Goal: Find specific page/section: Find specific page/section

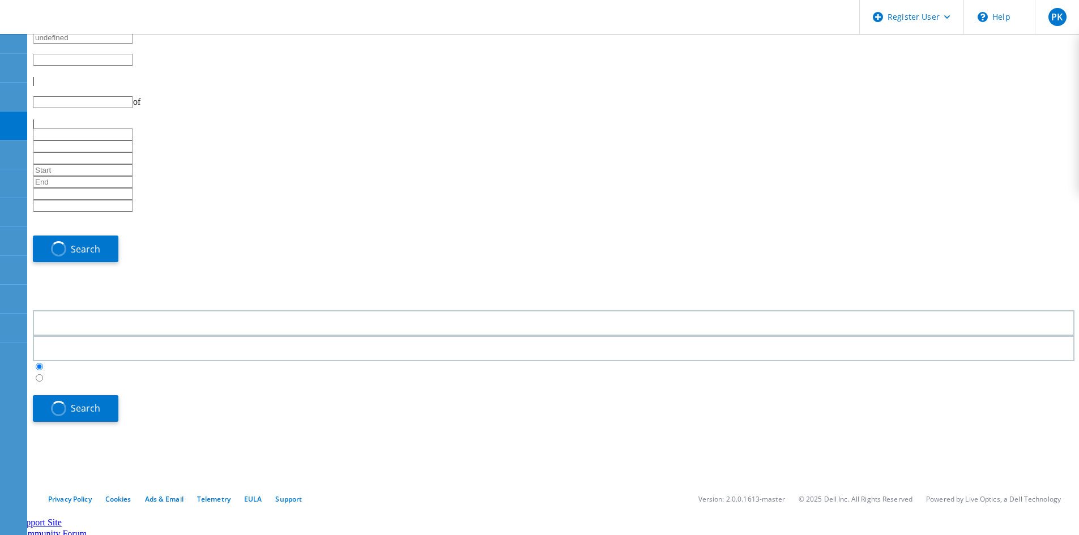
type input "1"
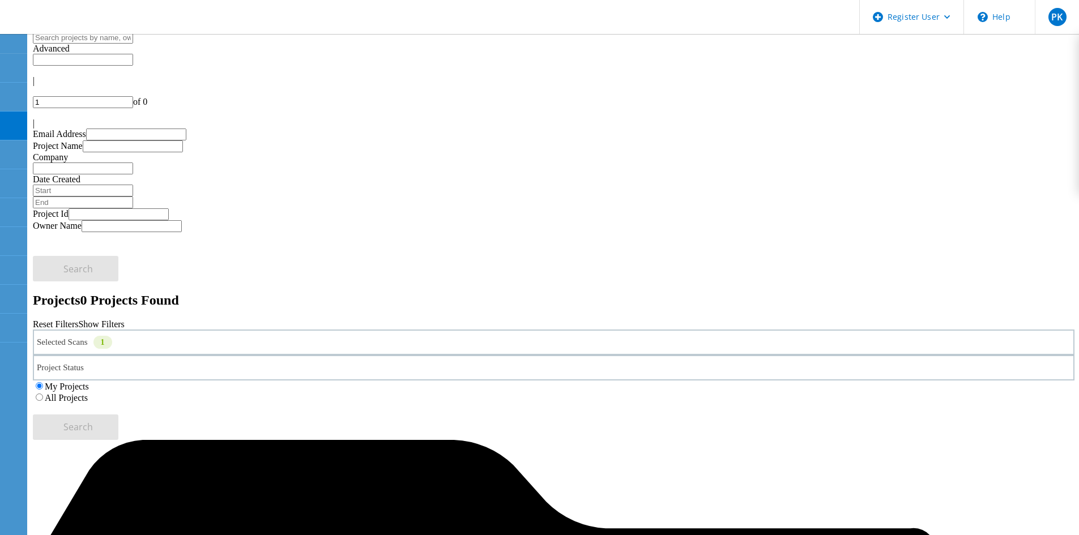
click at [216, 330] on div "Selected Scans 1" at bounding box center [554, 342] width 1042 height 25
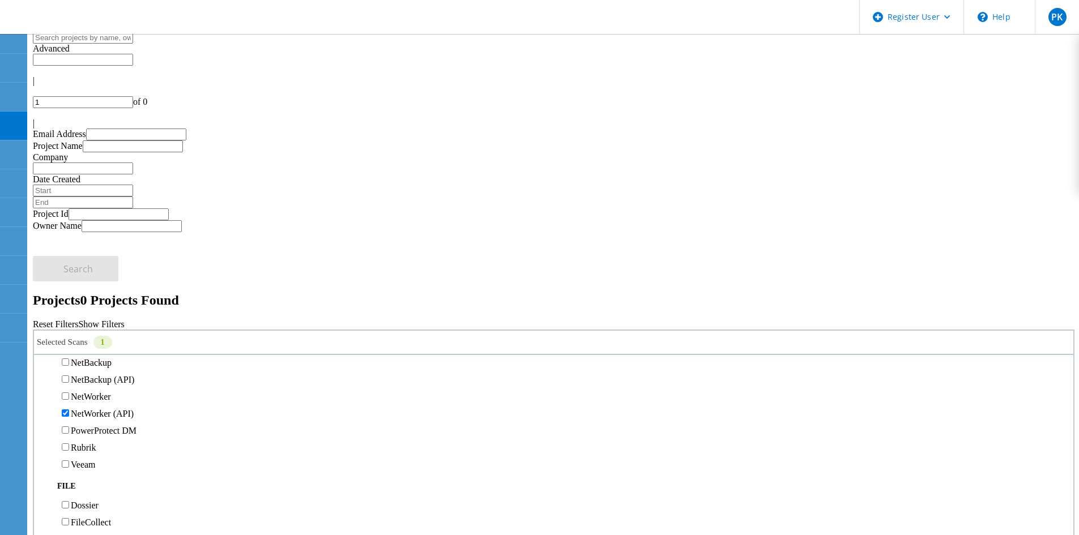
scroll to position [793, 0]
click at [88, 409] on label "NetWorker (API)" at bounding box center [102, 414] width 63 height 10
click at [69, 409] on input "NetWorker (API)" at bounding box center [65, 412] width 7 height 7
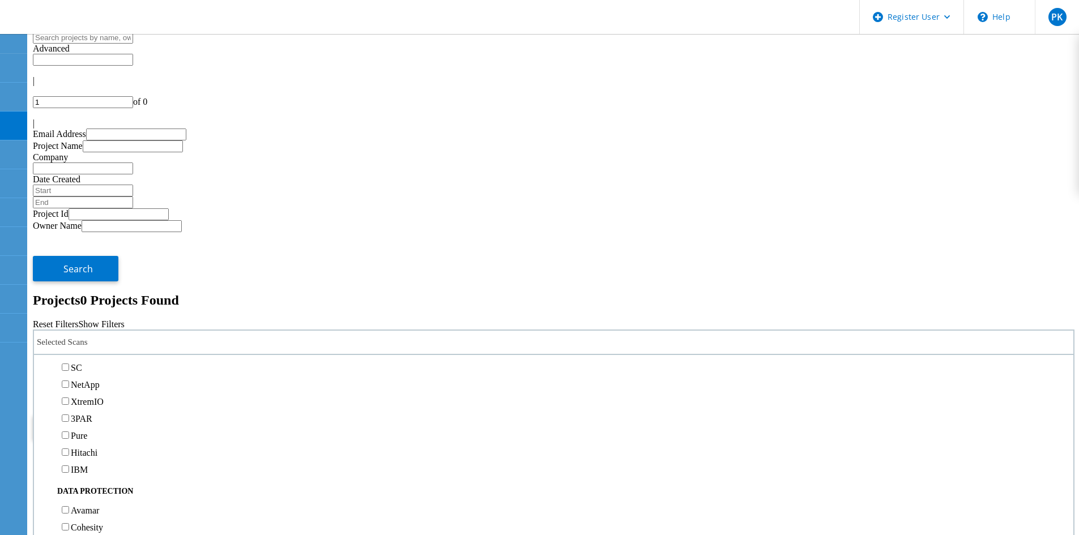
scroll to position [340, 0]
click at [88, 334] on label "Isilon/PowerScale" at bounding box center [104, 339] width 66 height 10
click at [69, 335] on input "Isilon/PowerScale" at bounding box center [65, 338] width 7 height 7
click at [118, 415] on button "Search" at bounding box center [76, 427] width 86 height 25
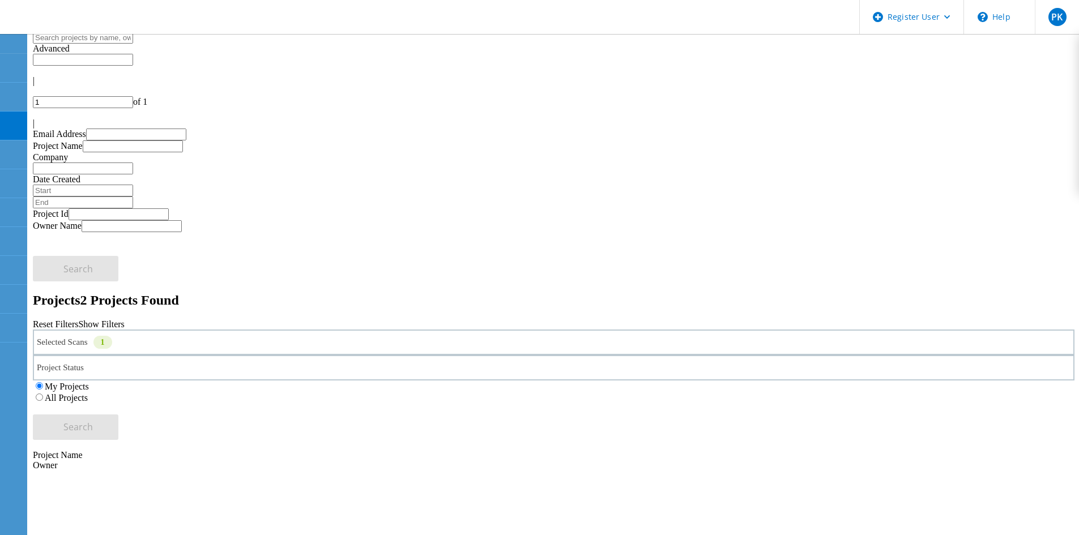
click at [88, 393] on label "All Projects" at bounding box center [66, 398] width 43 height 10
click at [43, 394] on input "All Projects" at bounding box center [39, 397] width 7 height 7
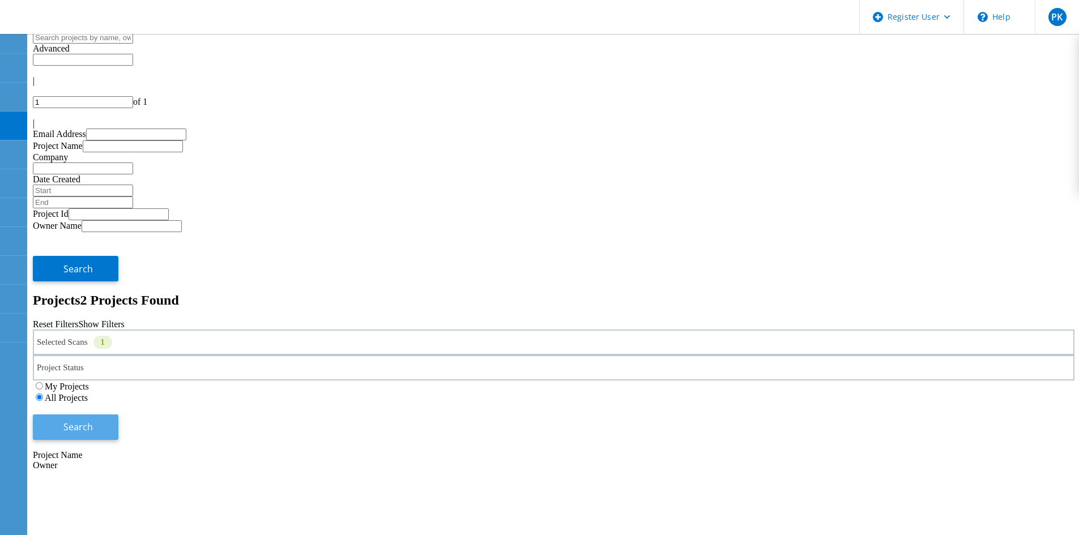
click at [118, 415] on button "Search" at bounding box center [76, 427] width 86 height 25
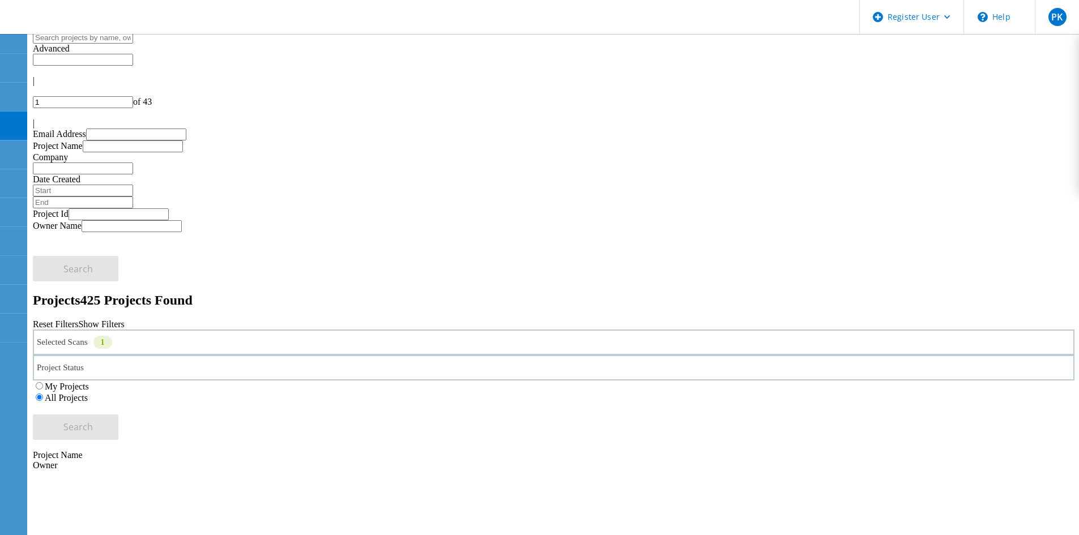
drag, startPoint x: 225, startPoint y: 227, endPoint x: 225, endPoint y: 185, distance: 41.9
